Goal: Task Accomplishment & Management: Manage account settings

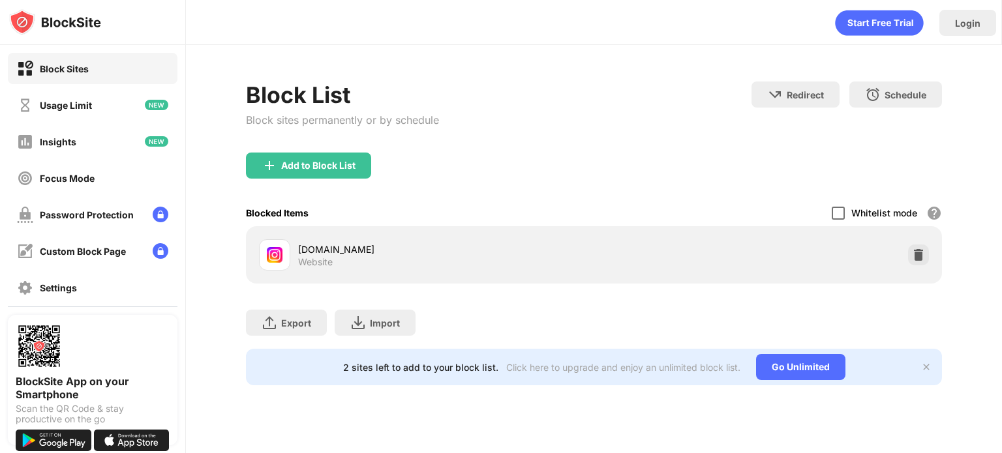
click at [837, 211] on div at bounding box center [838, 213] width 13 height 13
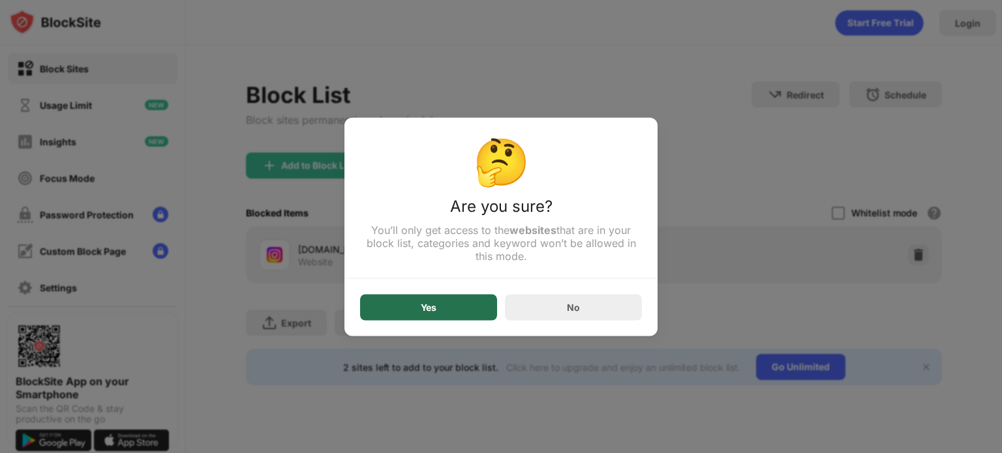
click at [457, 307] on div "Yes" at bounding box center [428, 307] width 137 height 26
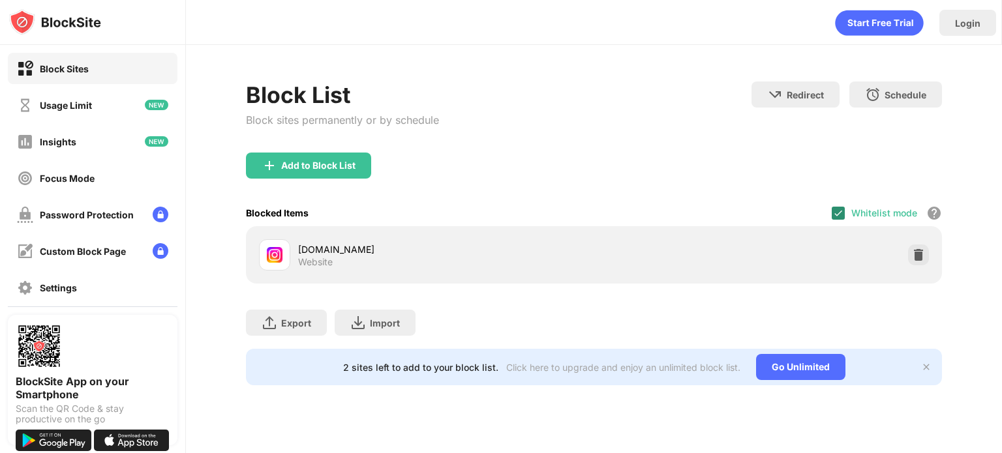
click at [841, 213] on img at bounding box center [838, 213] width 10 height 10
